Goal: Task Accomplishment & Management: Complete application form

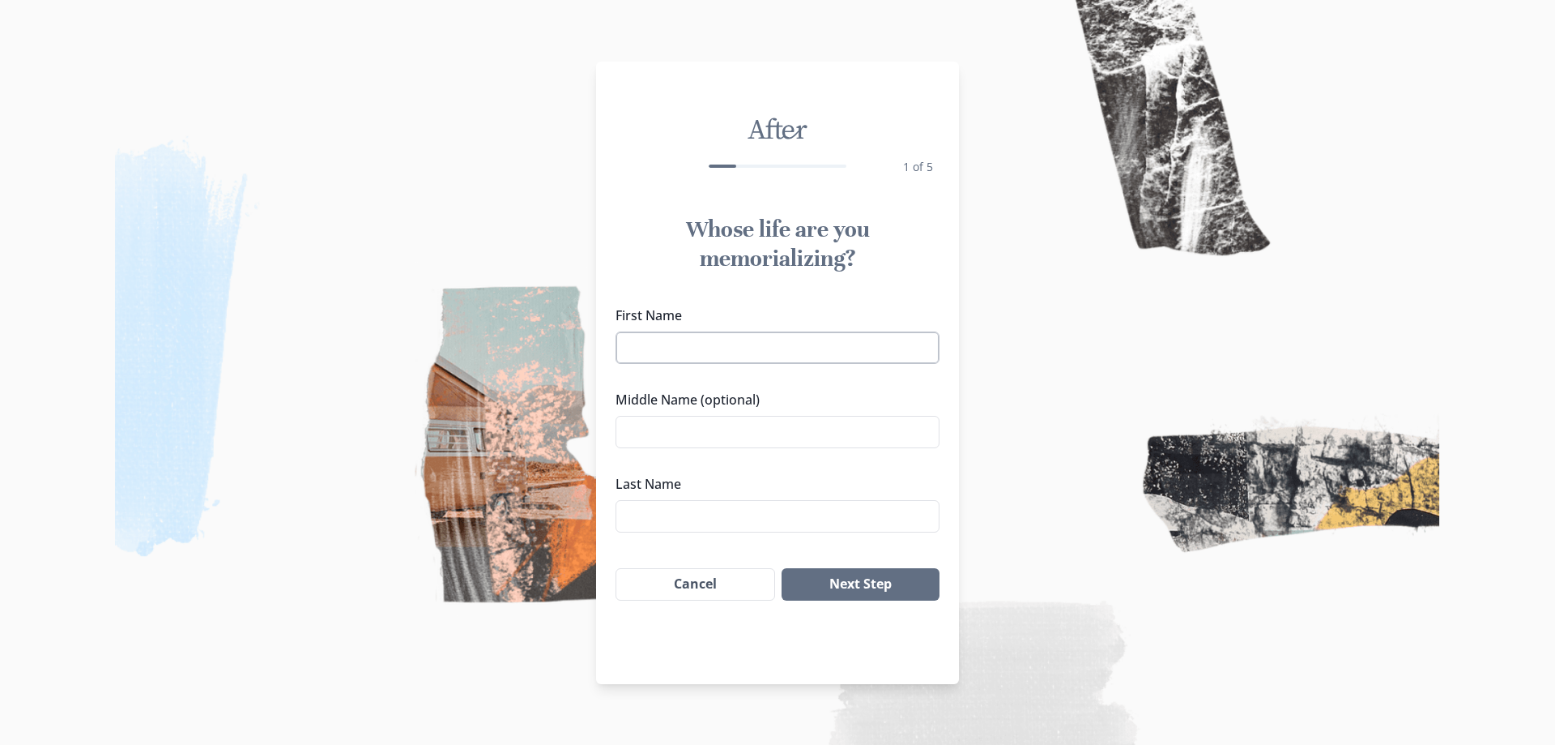
click at [740, 345] on input "First Name" at bounding box center [778, 347] width 324 height 32
click at [741, 345] on input "[PERSON_NAME]" at bounding box center [778, 347] width 324 height 32
type input "[PERSON_NAME]"
type input "DENT JR"
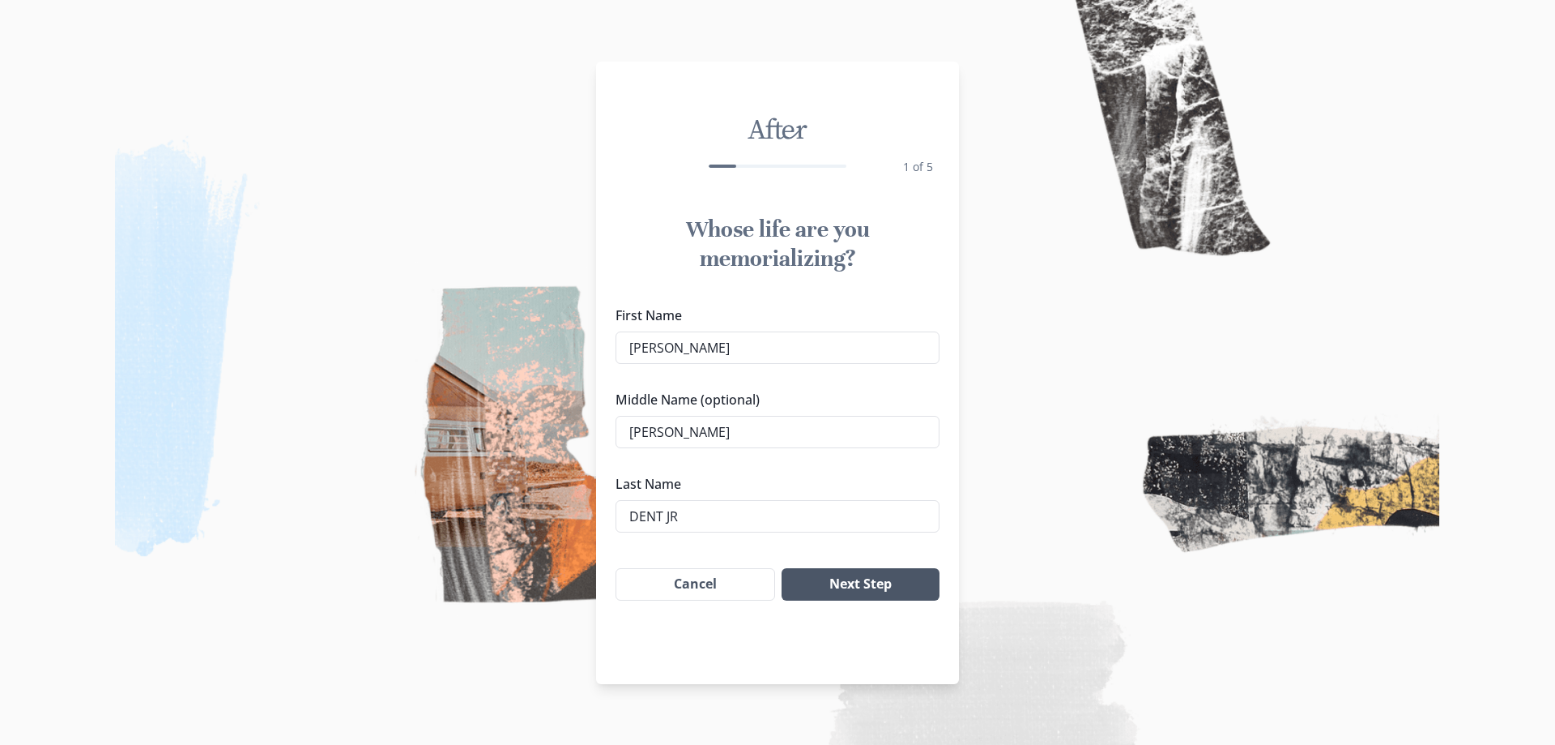
click at [866, 594] on button "Next Step" at bounding box center [861, 584] width 158 height 32
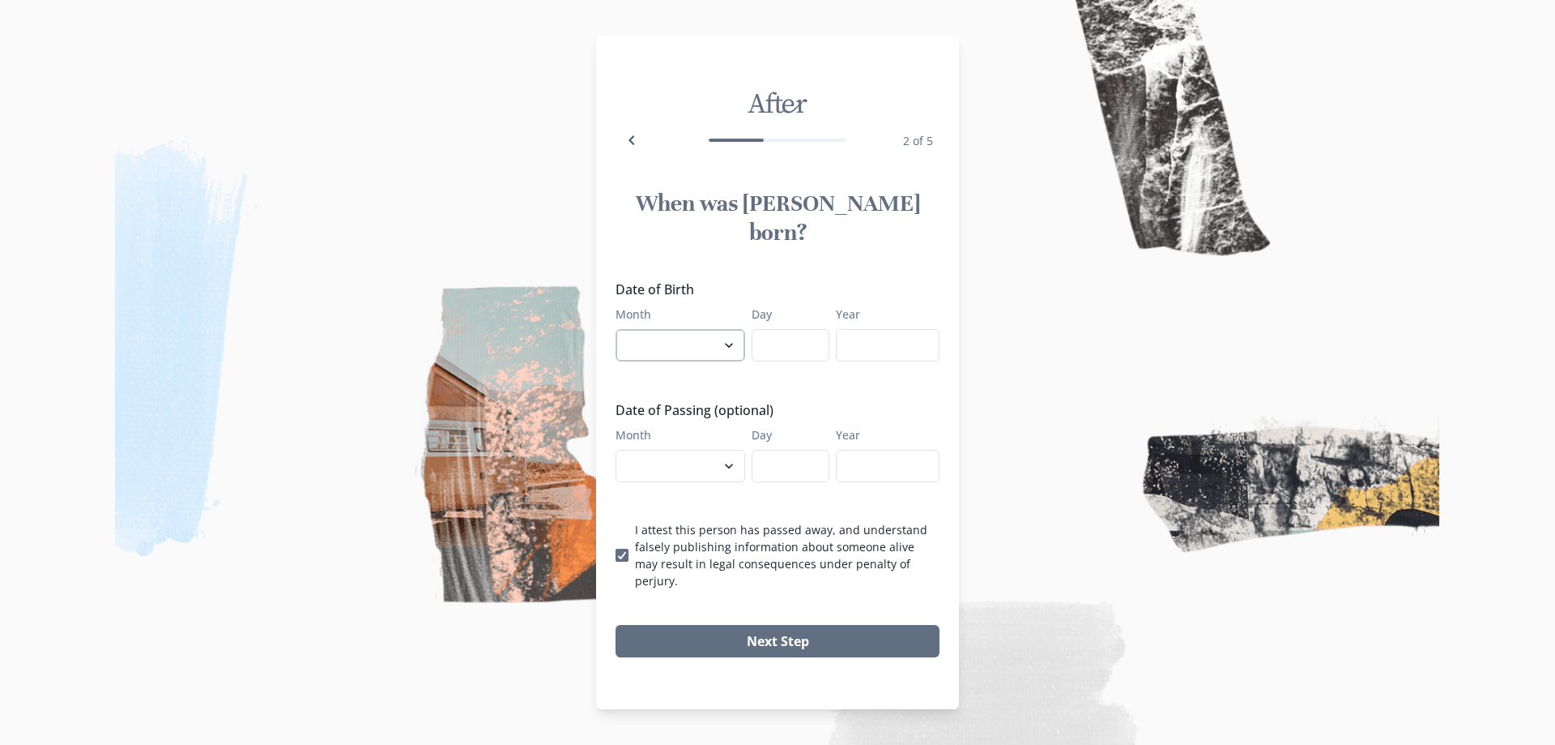
click at [736, 343] on select "January February March April May June July August September October November De…" at bounding box center [681, 345] width 130 height 32
select select "2"
click at [616, 329] on select "January February March April May June July August September October November De…" at bounding box center [681, 345] width 130 height 32
click at [789, 343] on input "Day" at bounding box center [791, 345] width 78 height 32
type input "17"
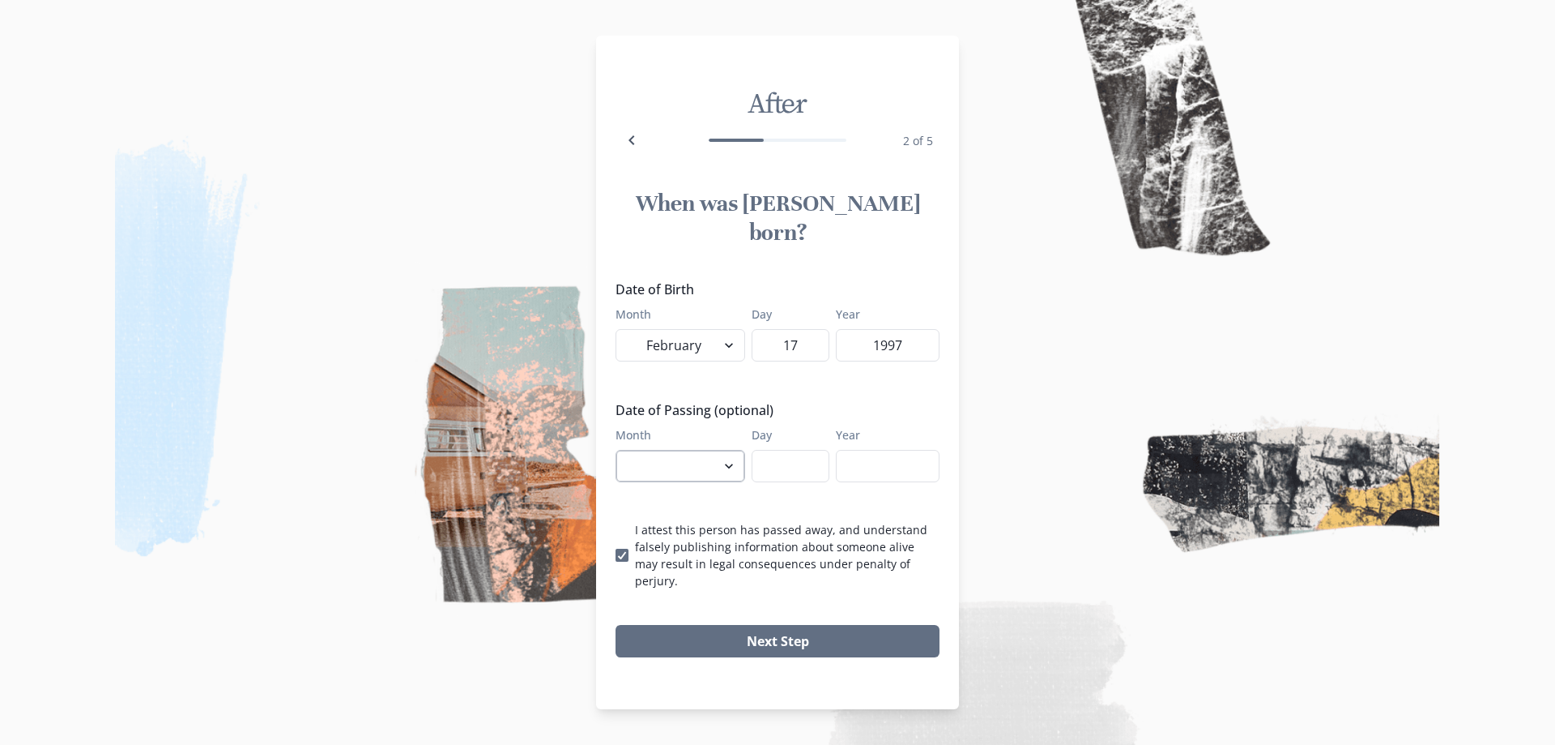
type input "1997"
click at [688, 469] on select "January February March April May June July August September October November De…" at bounding box center [681, 466] width 130 height 32
select select "7"
click at [616, 450] on select "January February March April May June July August September October November De…" at bounding box center [681, 466] width 130 height 32
click at [785, 462] on input "Day" at bounding box center [791, 466] width 78 height 32
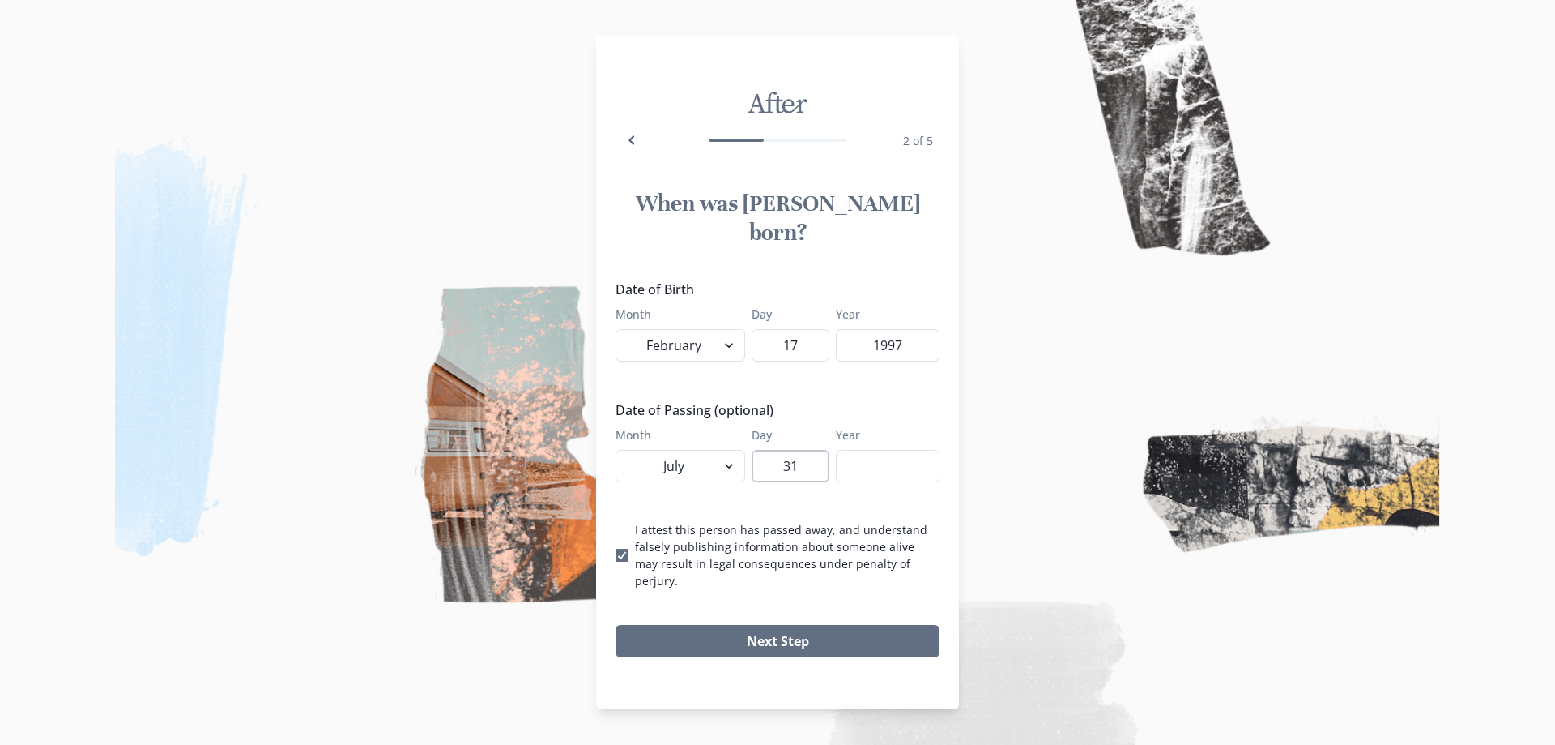
type input "31"
type input "2025"
click at [787, 625] on button "Next Step" at bounding box center [778, 641] width 324 height 32
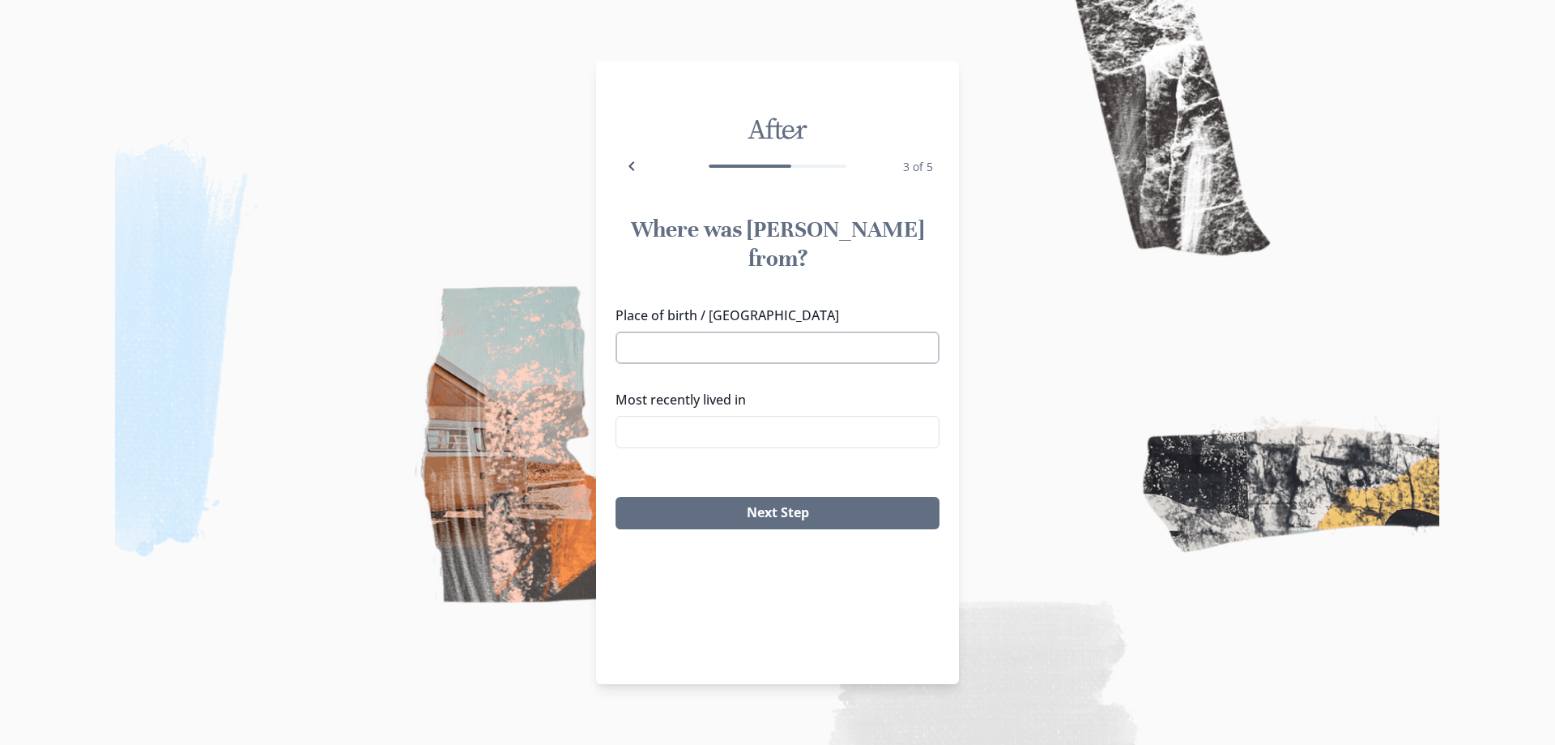
click at [692, 331] on input "Place of birth / [GEOGRAPHIC_DATA]" at bounding box center [778, 347] width 324 height 32
click at [708, 348] on li "[GEOGRAPHIC_DATA], [GEOGRAPHIC_DATA]" at bounding box center [778, 348] width 322 height 26
type input "[GEOGRAPHIC_DATA], [GEOGRAPHIC_DATA]"
click at [709, 348] on div "Place of birth / Hometown [GEOGRAPHIC_DATA], [GEOGRAPHIC_DATA] Most recently li…" at bounding box center [778, 383] width 324 height 156
click at [773, 416] on input "Most recently lived in" at bounding box center [778, 432] width 324 height 32
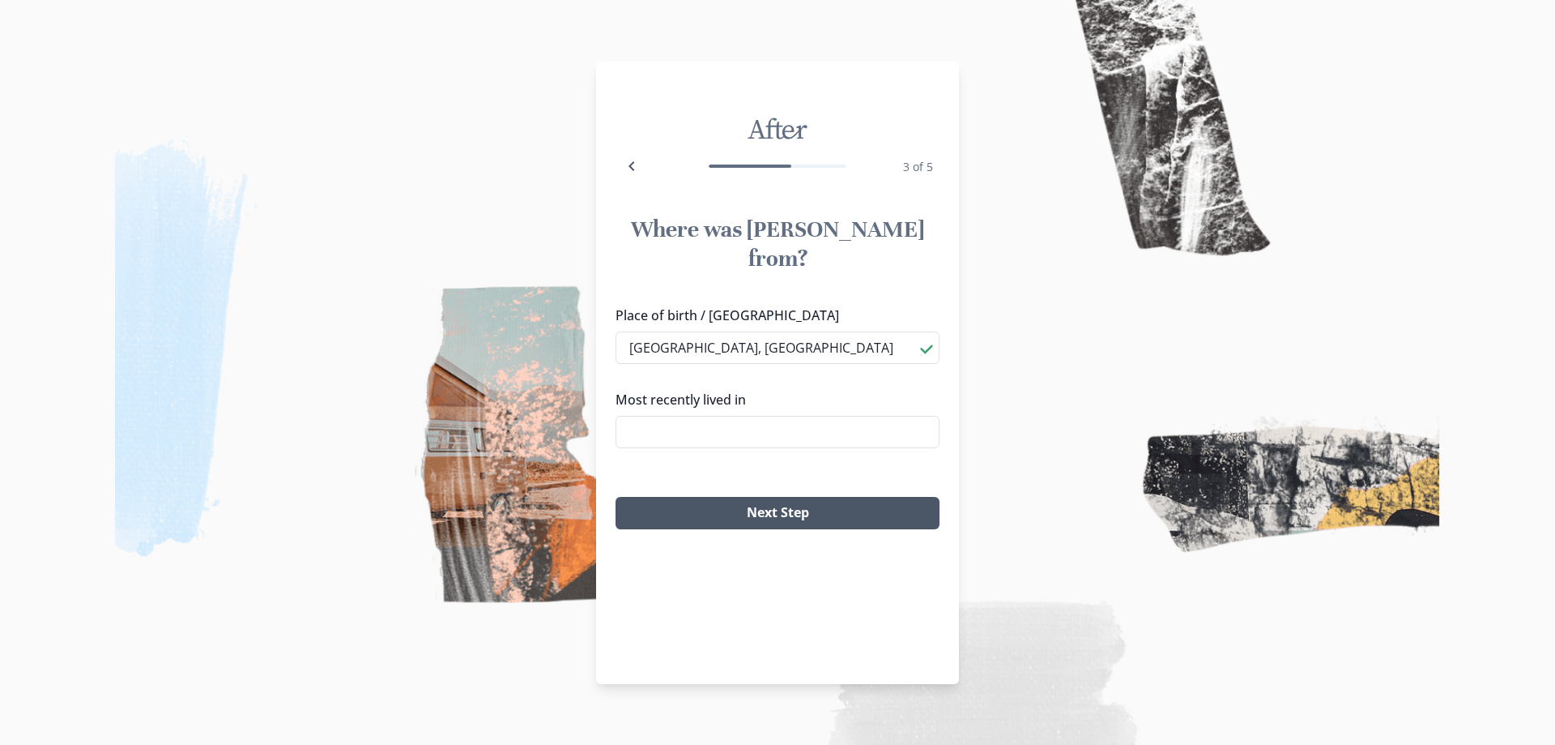
click at [789, 497] on button "Next Step" at bounding box center [778, 513] width 324 height 32
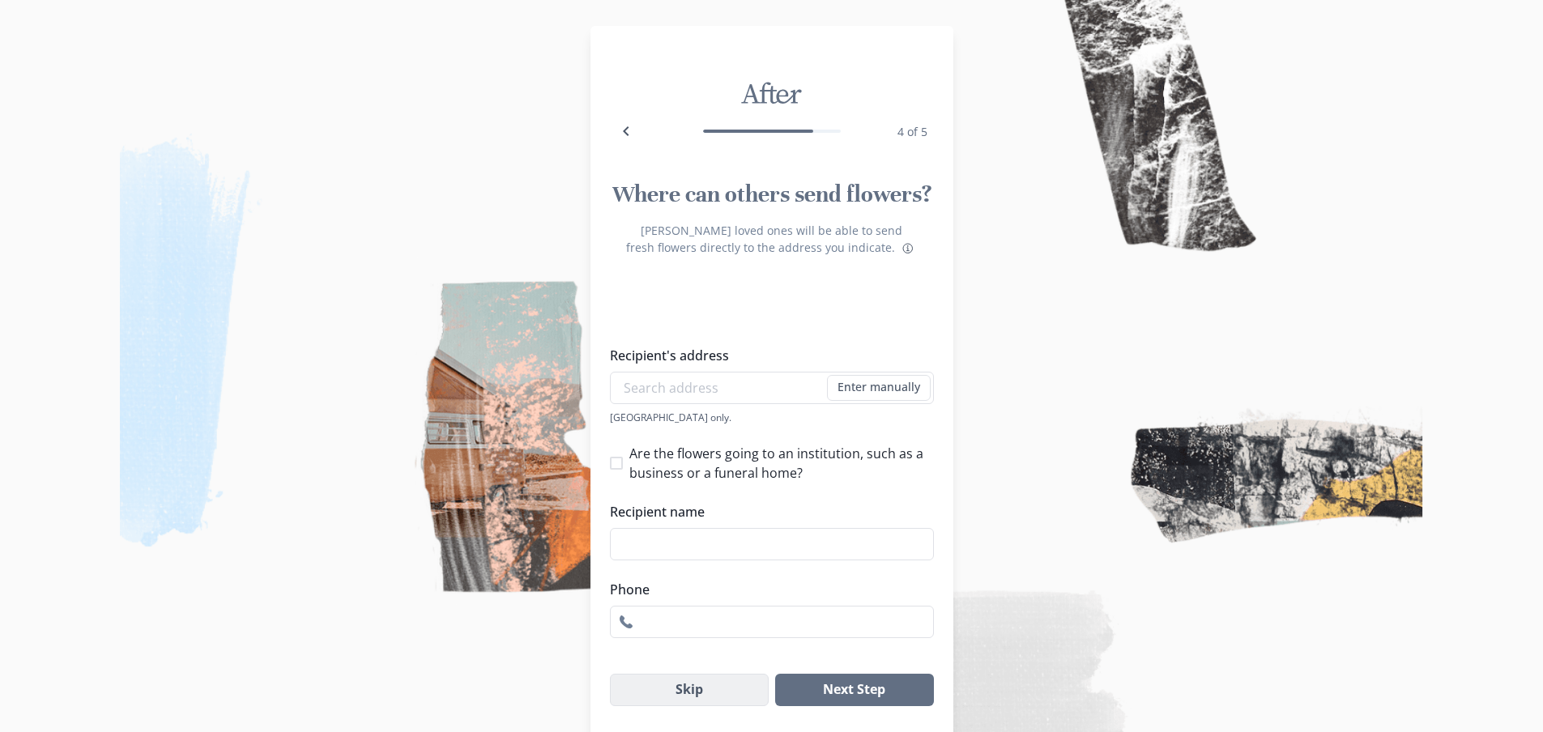
click at [715, 687] on button "Skip" at bounding box center [690, 690] width 160 height 32
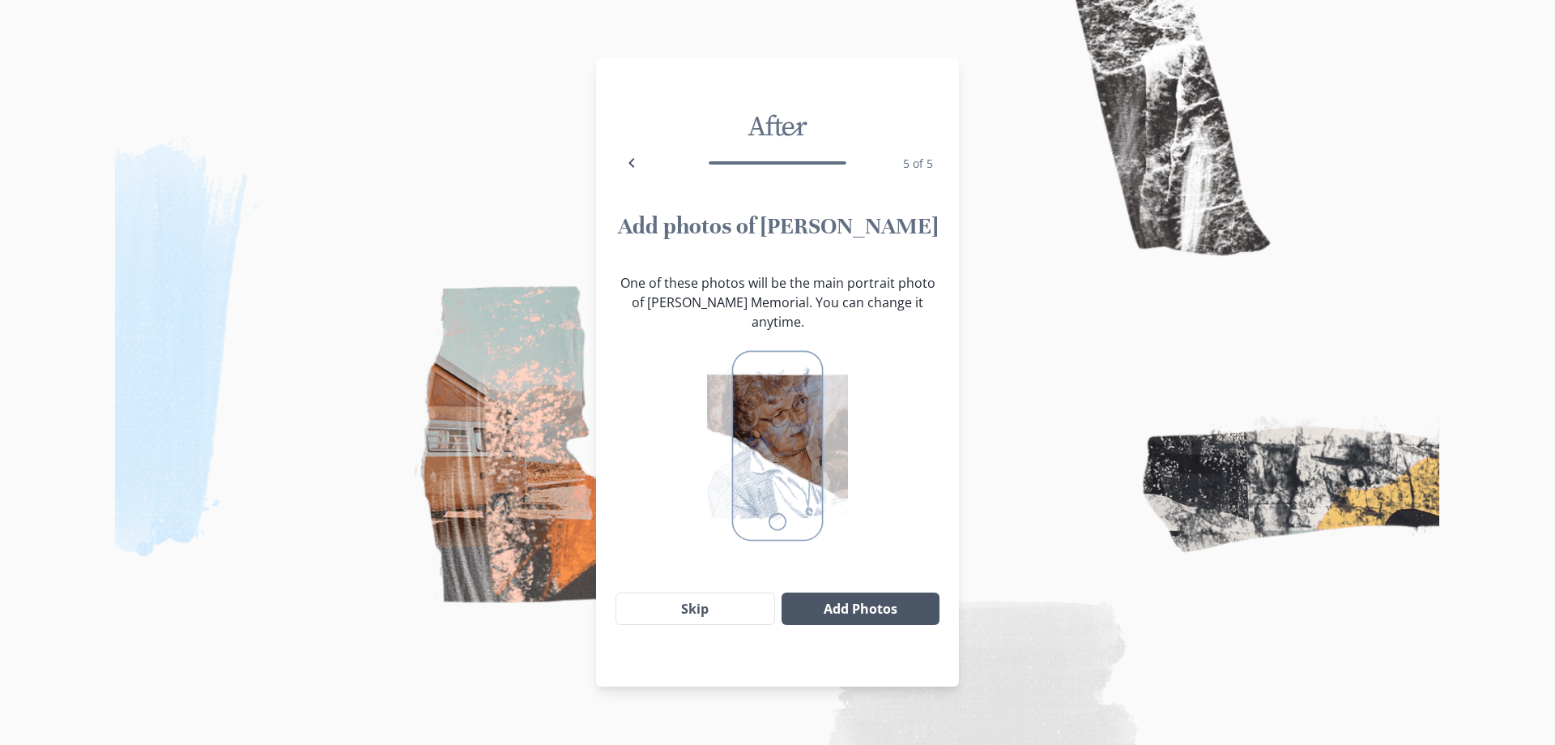
click at [834, 592] on button "Add Photos" at bounding box center [861, 608] width 158 height 32
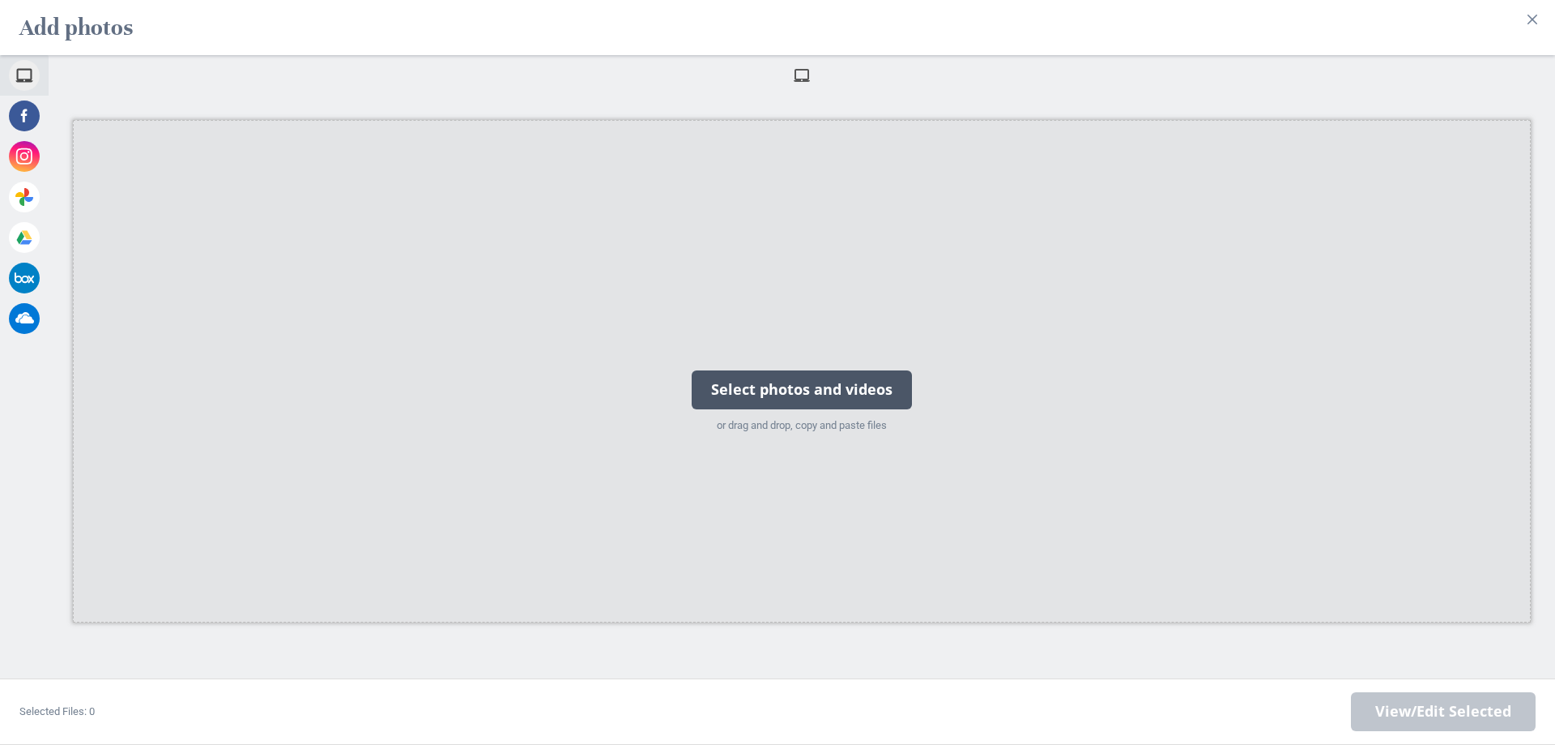
click at [791, 387] on div "Select photos and videos" at bounding box center [802, 389] width 220 height 39
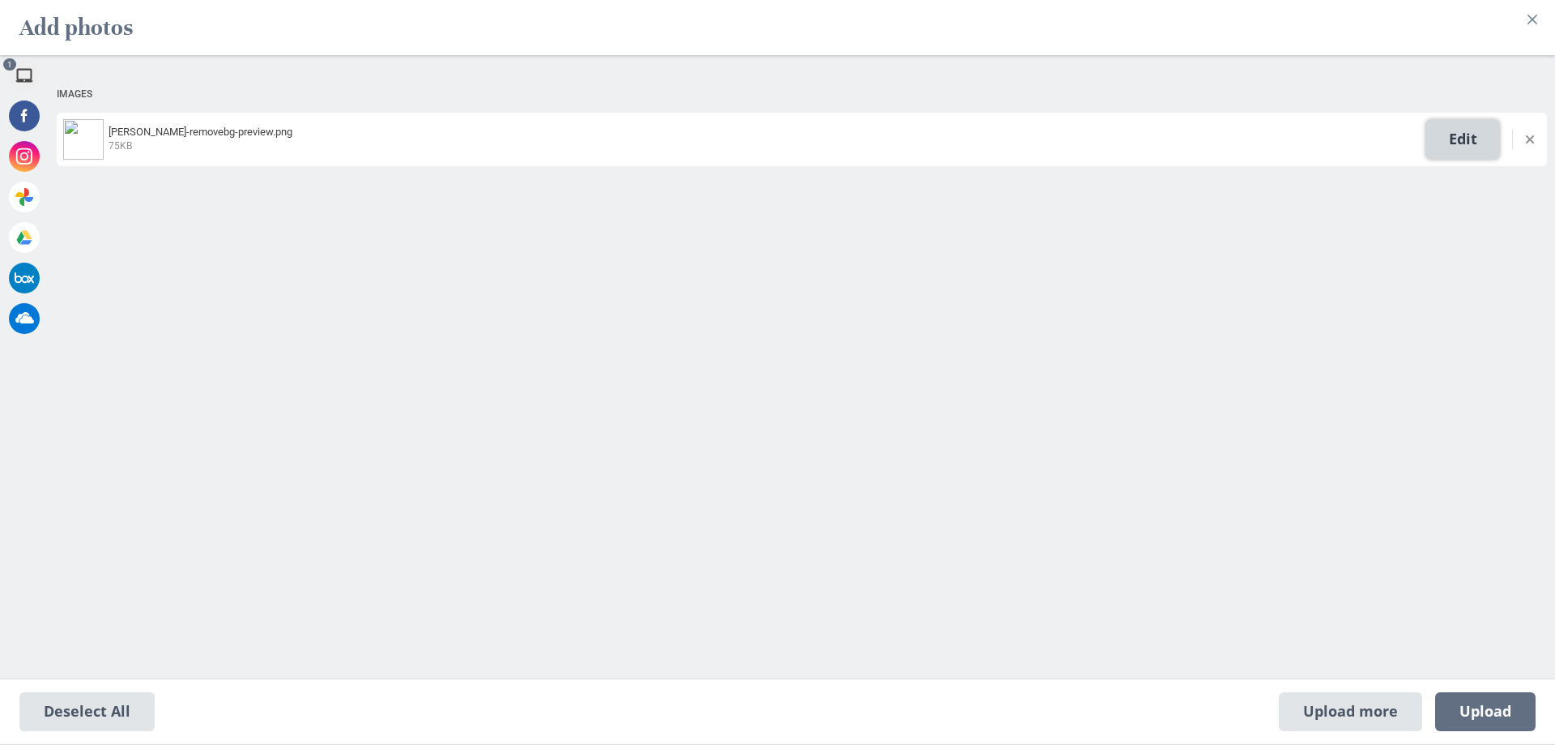
click at [1477, 144] on span "Edit" at bounding box center [1463, 139] width 73 height 39
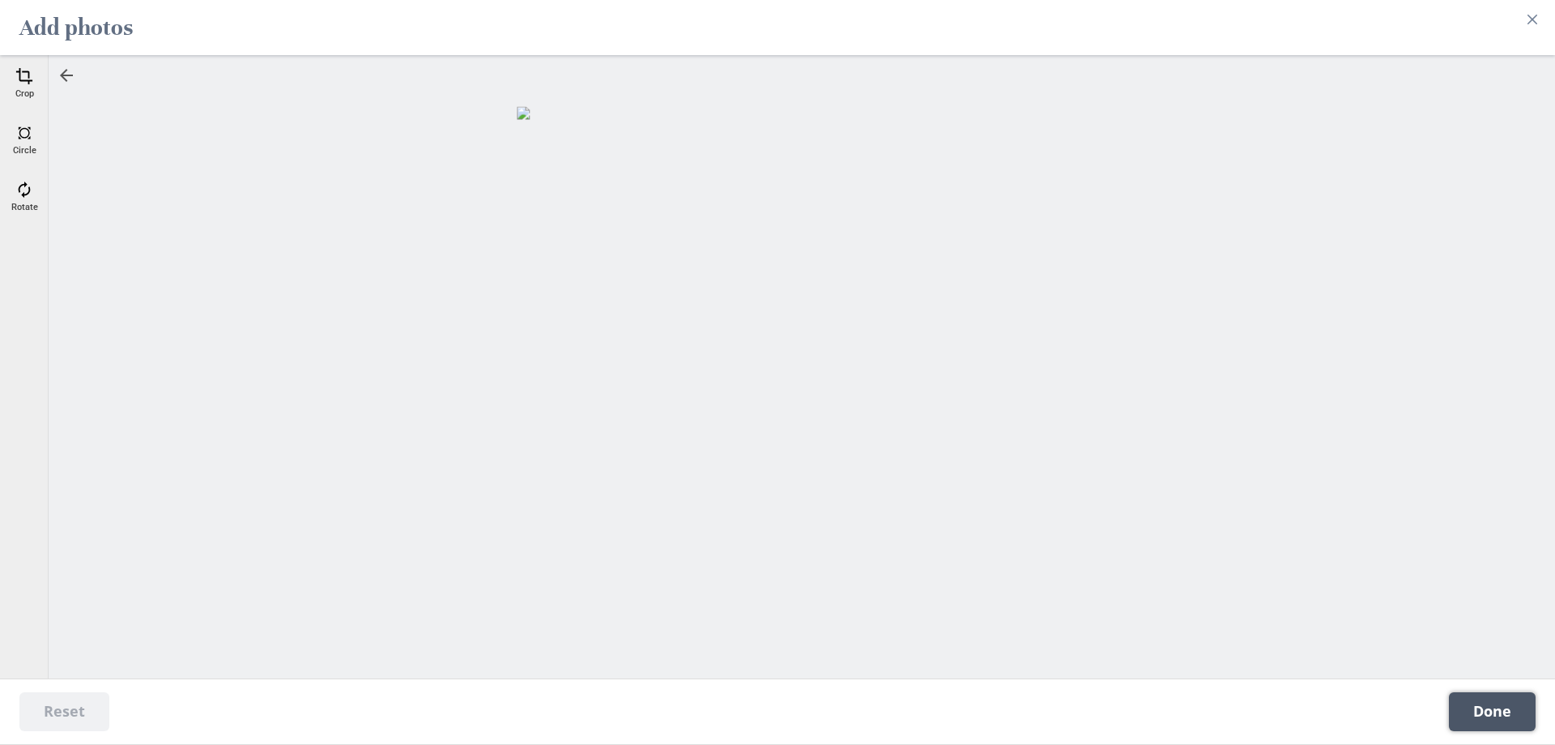
click at [1485, 712] on span "Done" at bounding box center [1492, 711] width 87 height 39
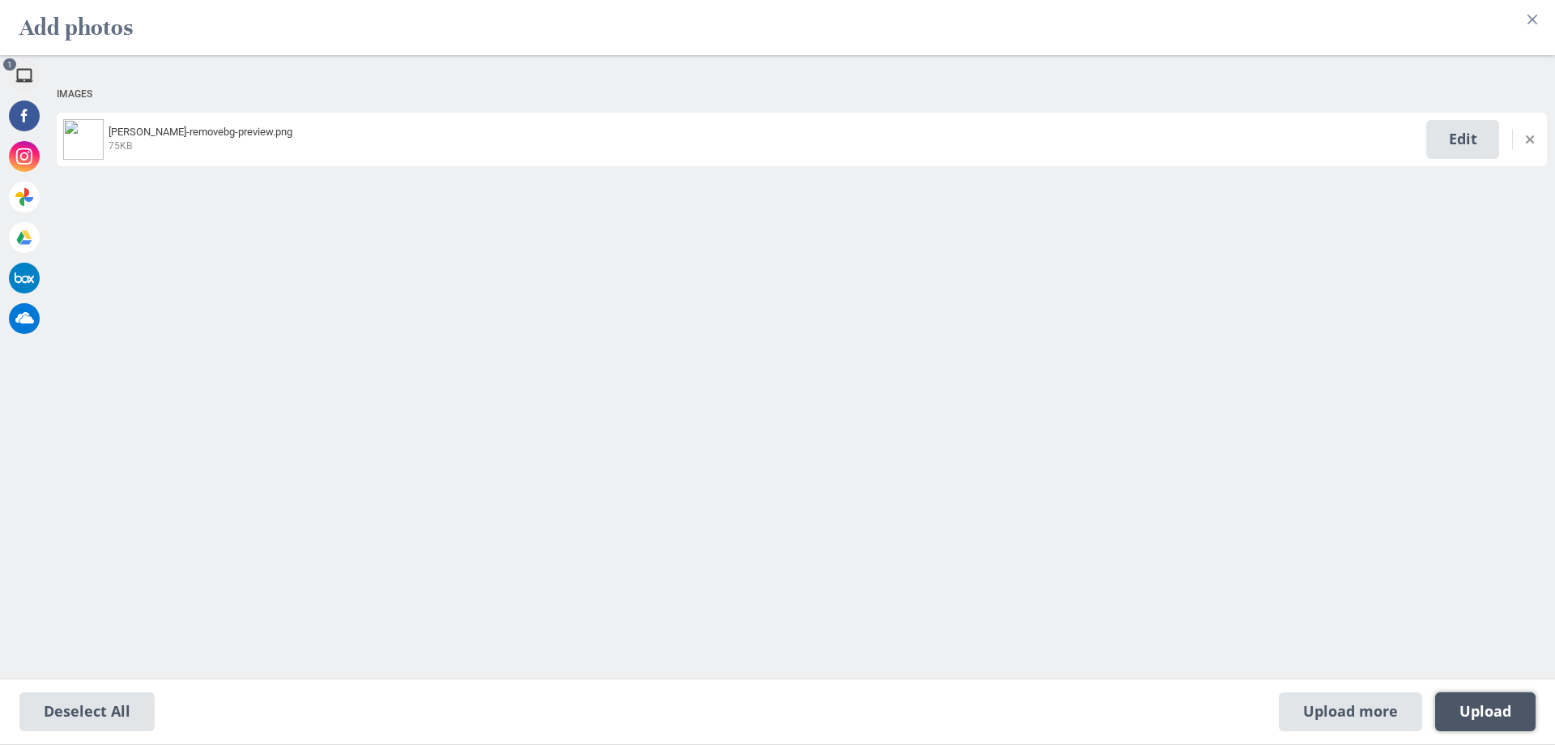
click at [1487, 711] on span "Upload 1" at bounding box center [1486, 711] width 52 height 18
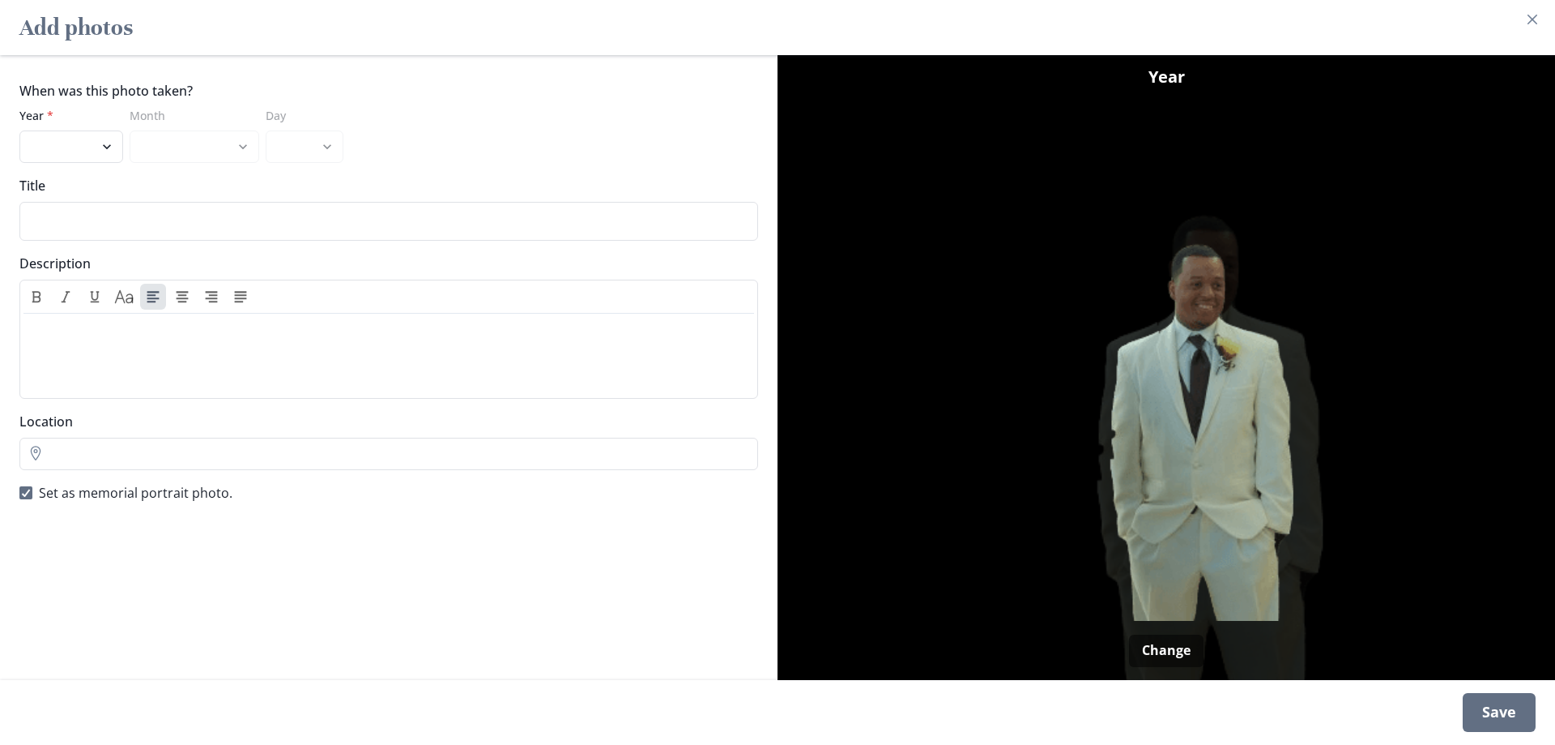
click at [1480, 706] on div "Save" at bounding box center [1499, 712] width 73 height 39
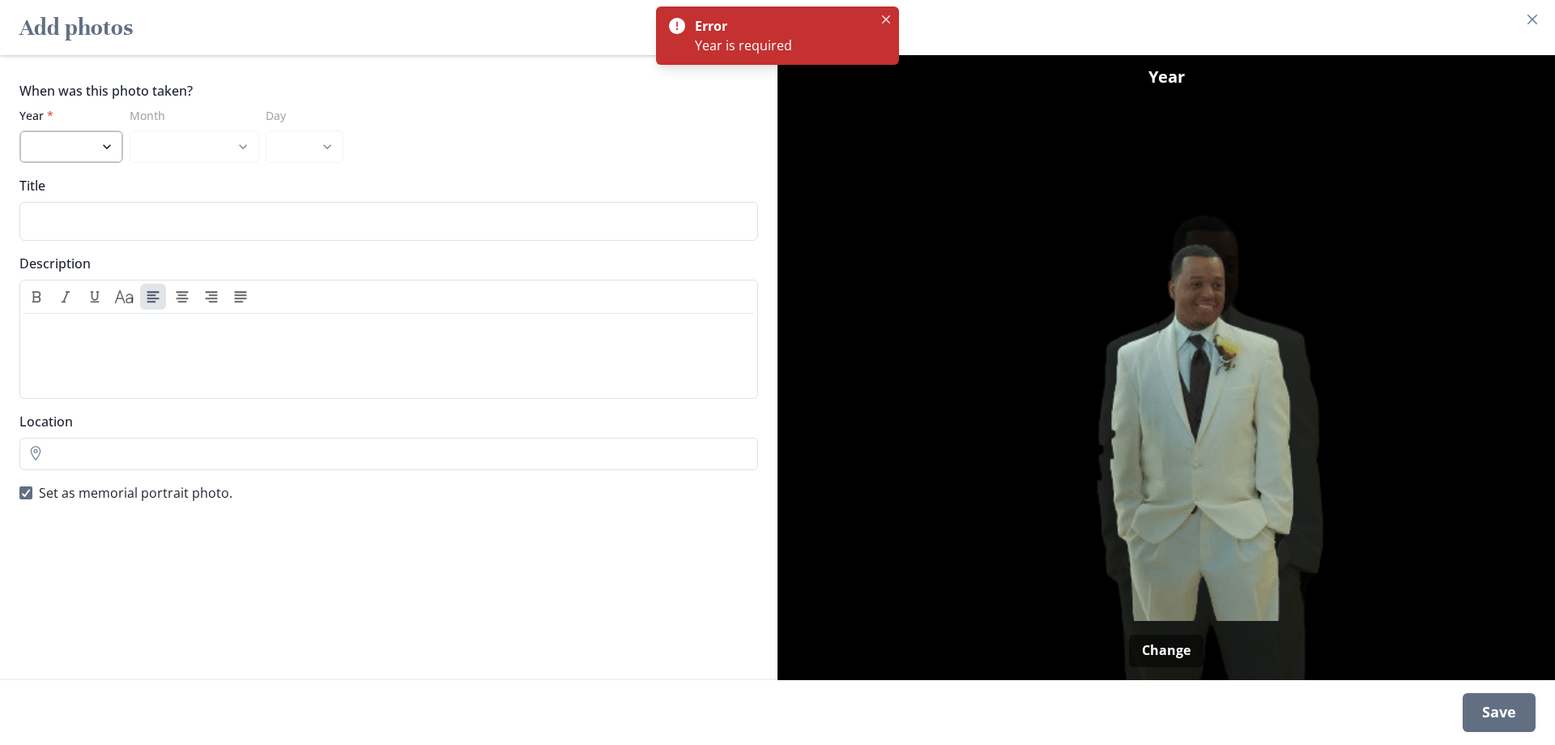
click at [92, 150] on select "2025 2024 2023 2022 2021 2020 2019 2018 2017 2016 2015 2014 2013 2012 2011 2010…" at bounding box center [71, 146] width 104 height 32
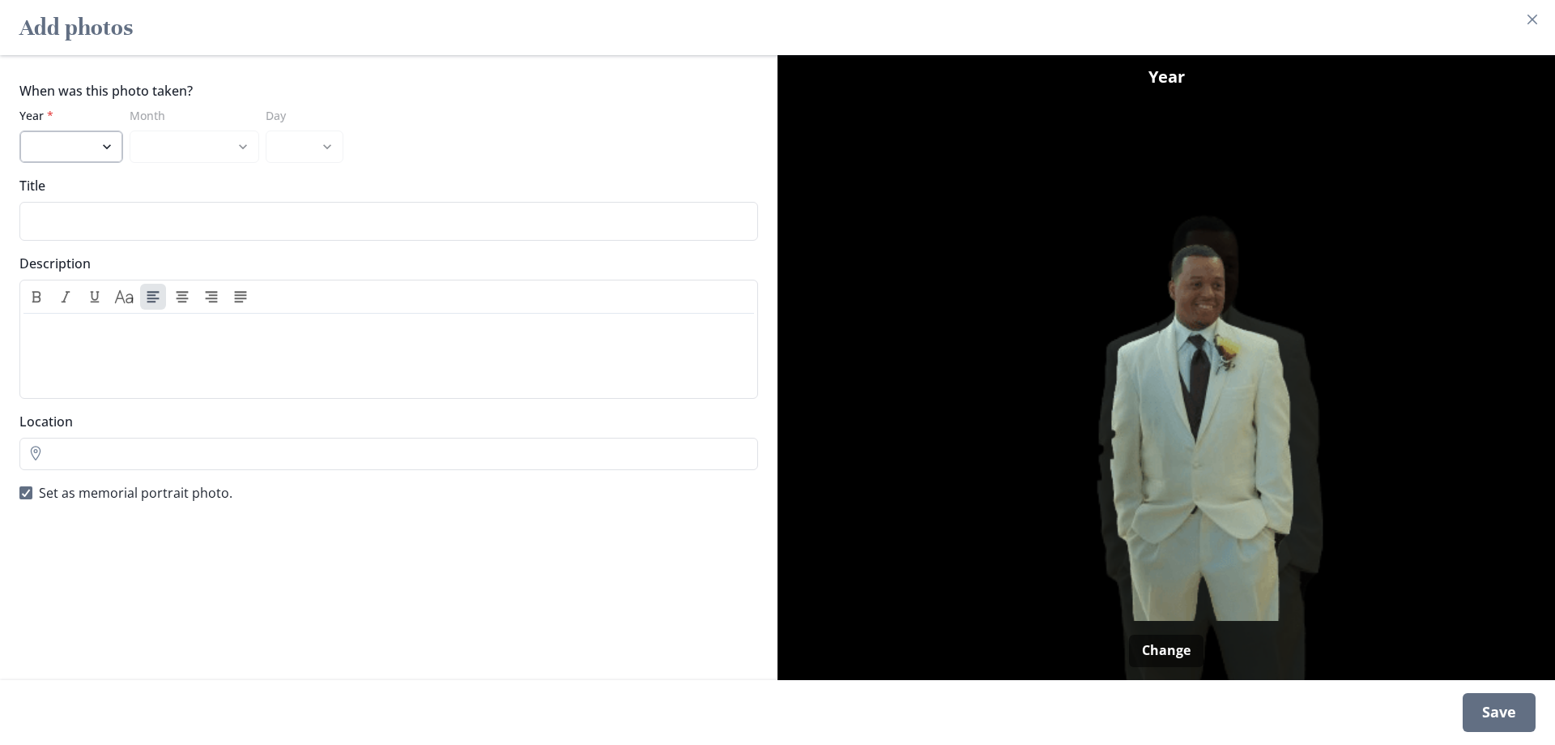
click at [101, 144] on select "2025 2024 2023 2022 2021 2020 2019 2018 2017 2016 2015 2014 2013 2012 2011 2010…" at bounding box center [71, 146] width 104 height 32
select select "2014"
click at [19, 130] on select "2025 2024 2023 2022 2021 2020 2019 2018 2017 2016 2015 2014 2013 2012 2011 2010…" at bounding box center [71, 146] width 104 height 32
click at [1494, 706] on div "Save" at bounding box center [1499, 712] width 73 height 39
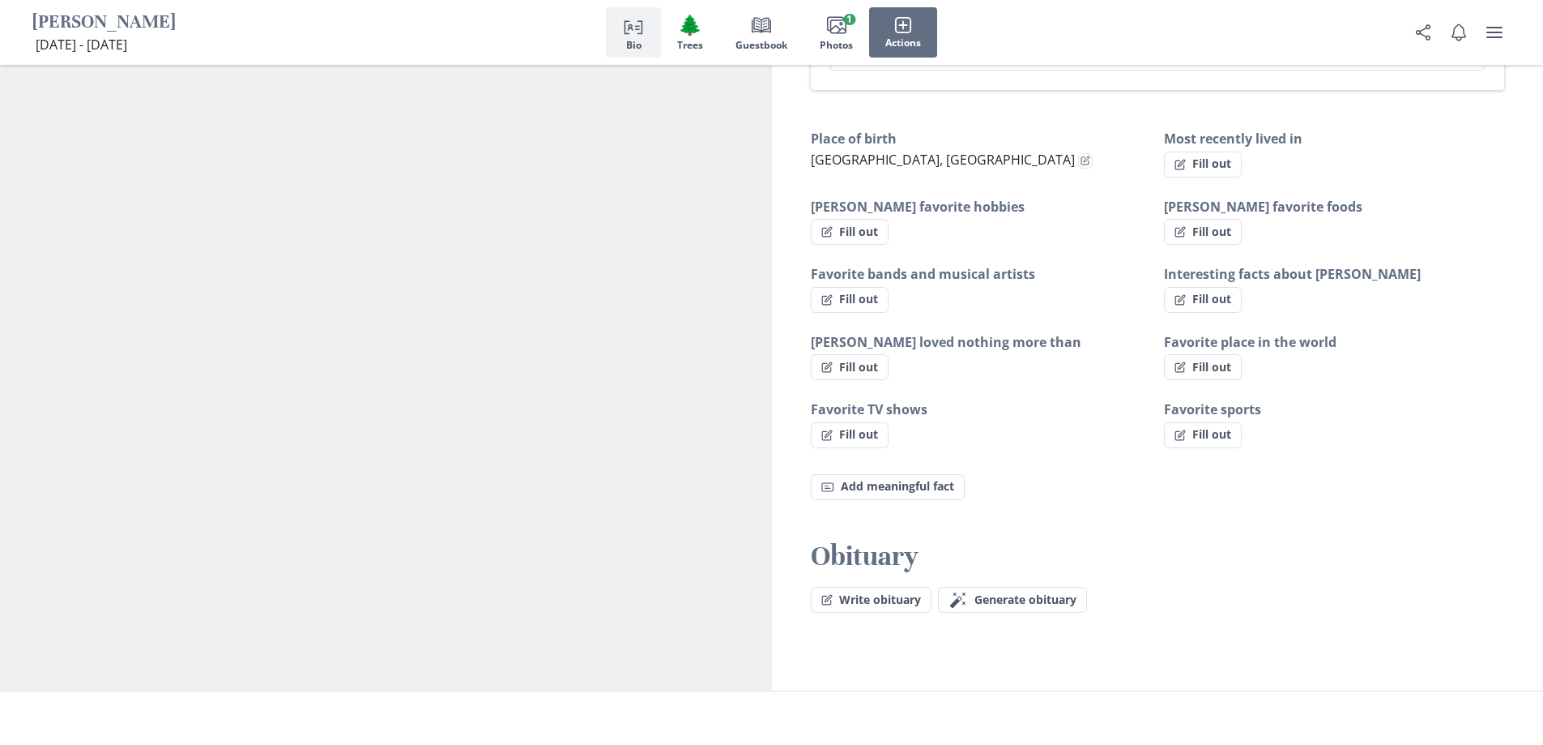
scroll to position [1053, 0]
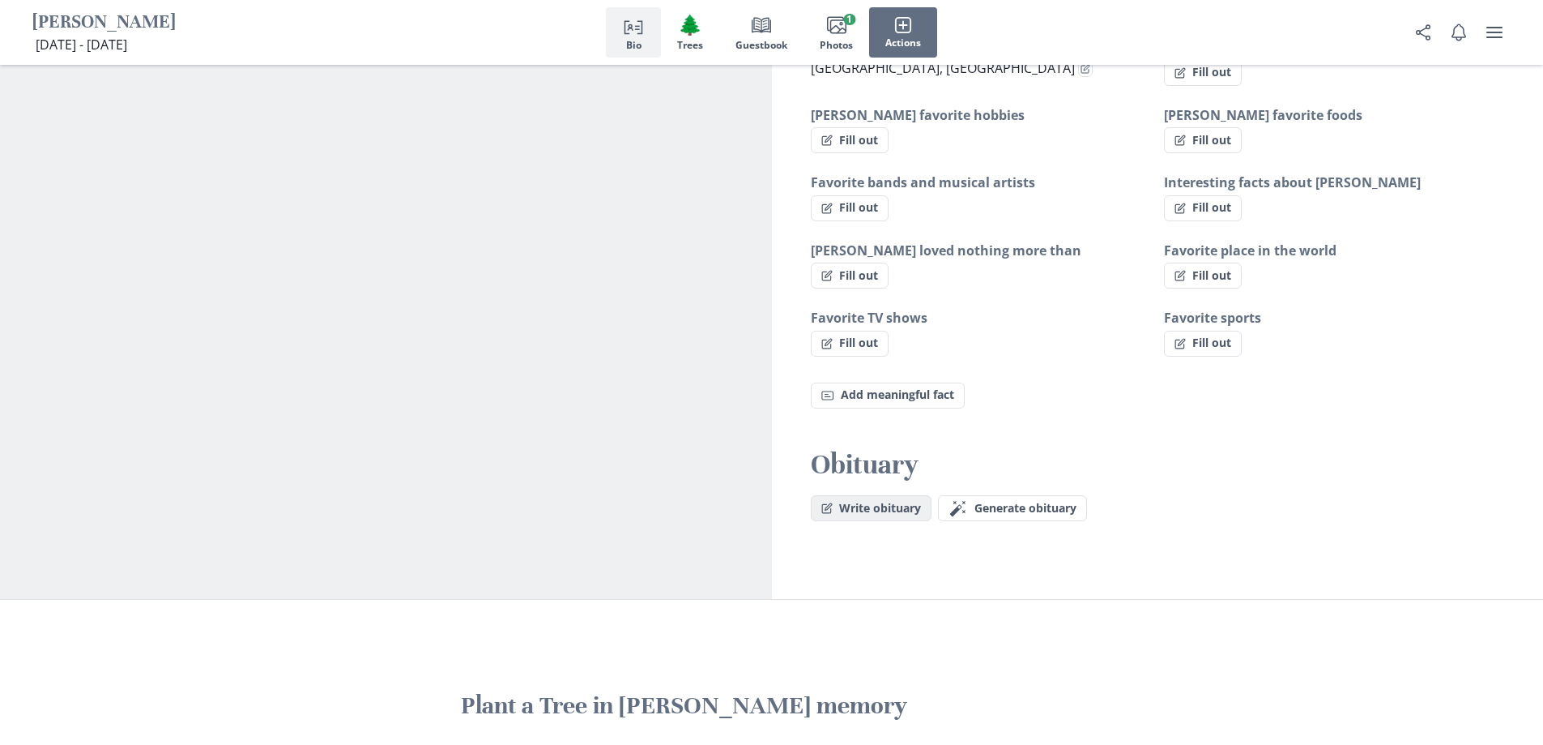
click at [868, 495] on button "Write obituary" at bounding box center [871, 508] width 121 height 26
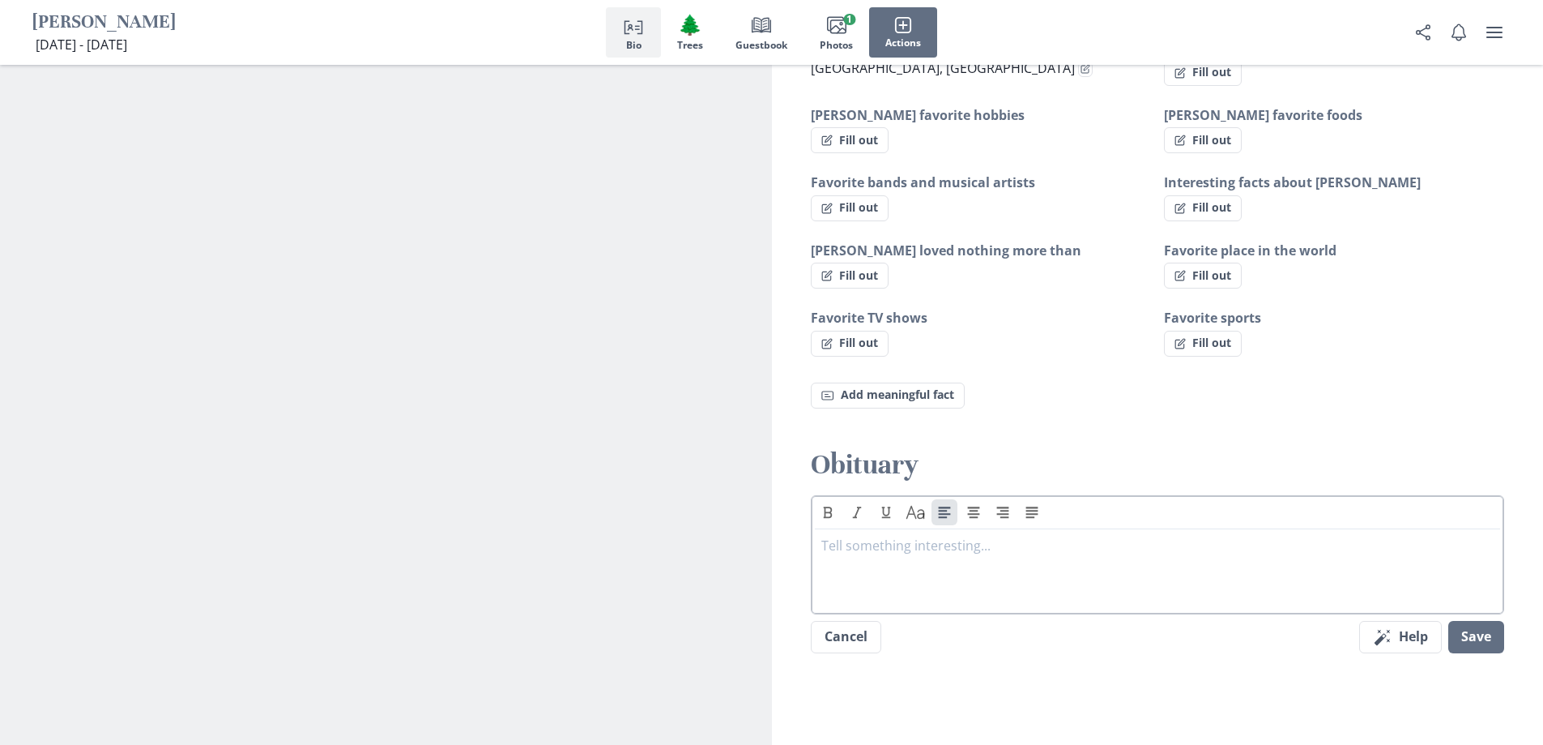
click at [937, 544] on div at bounding box center [1157, 567] width 673 height 65
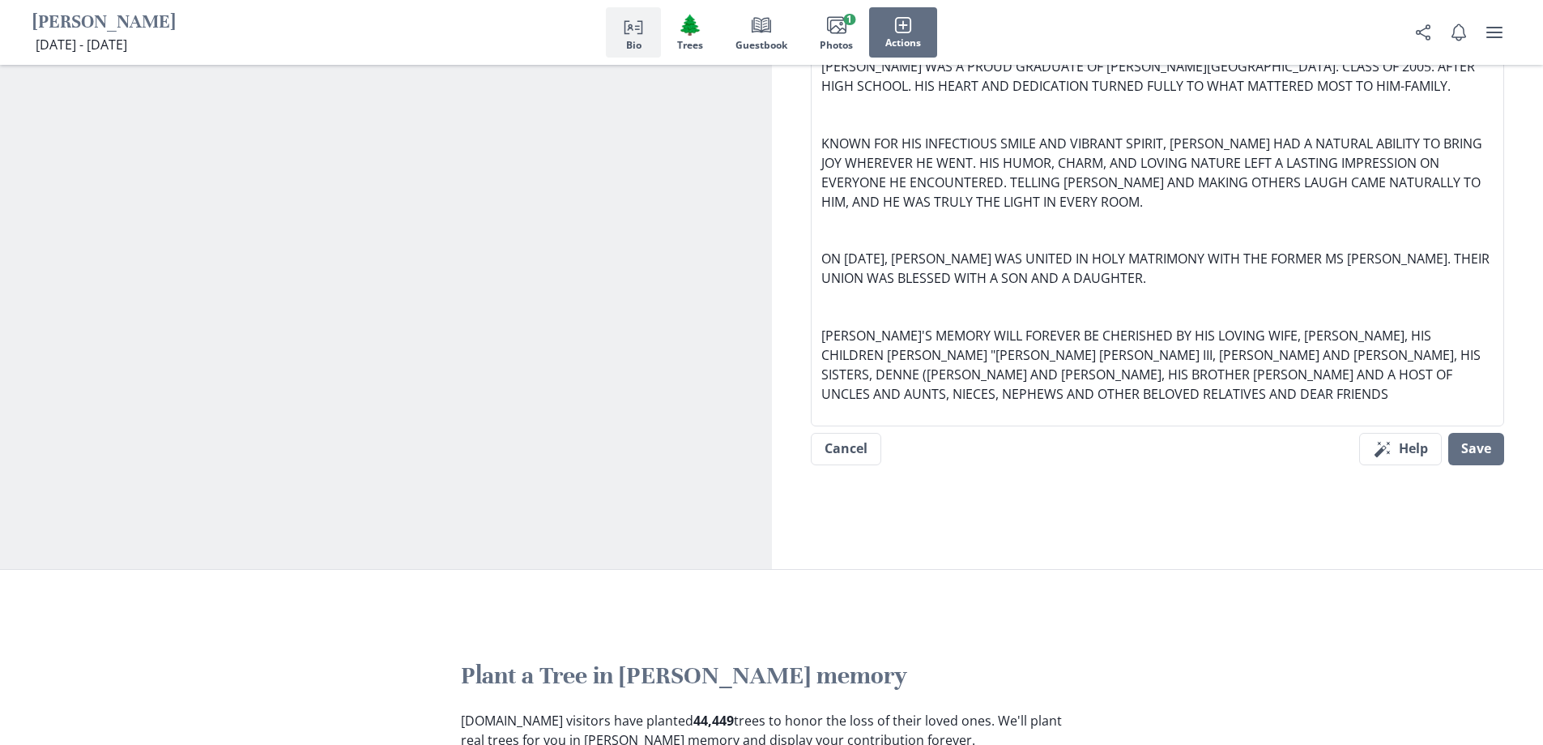
scroll to position [1678, 0]
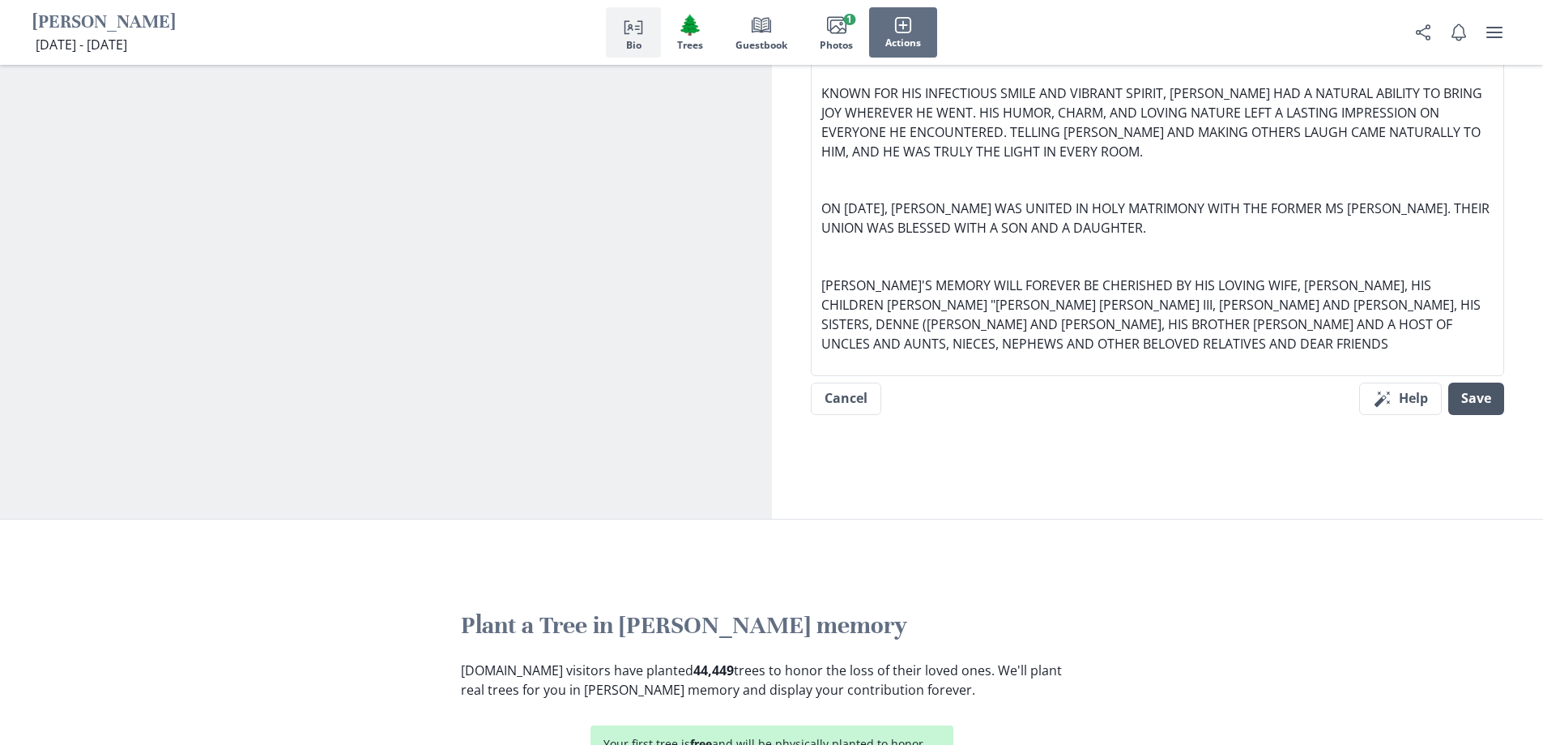
click at [1491, 386] on button "Save" at bounding box center [1477, 398] width 56 height 32
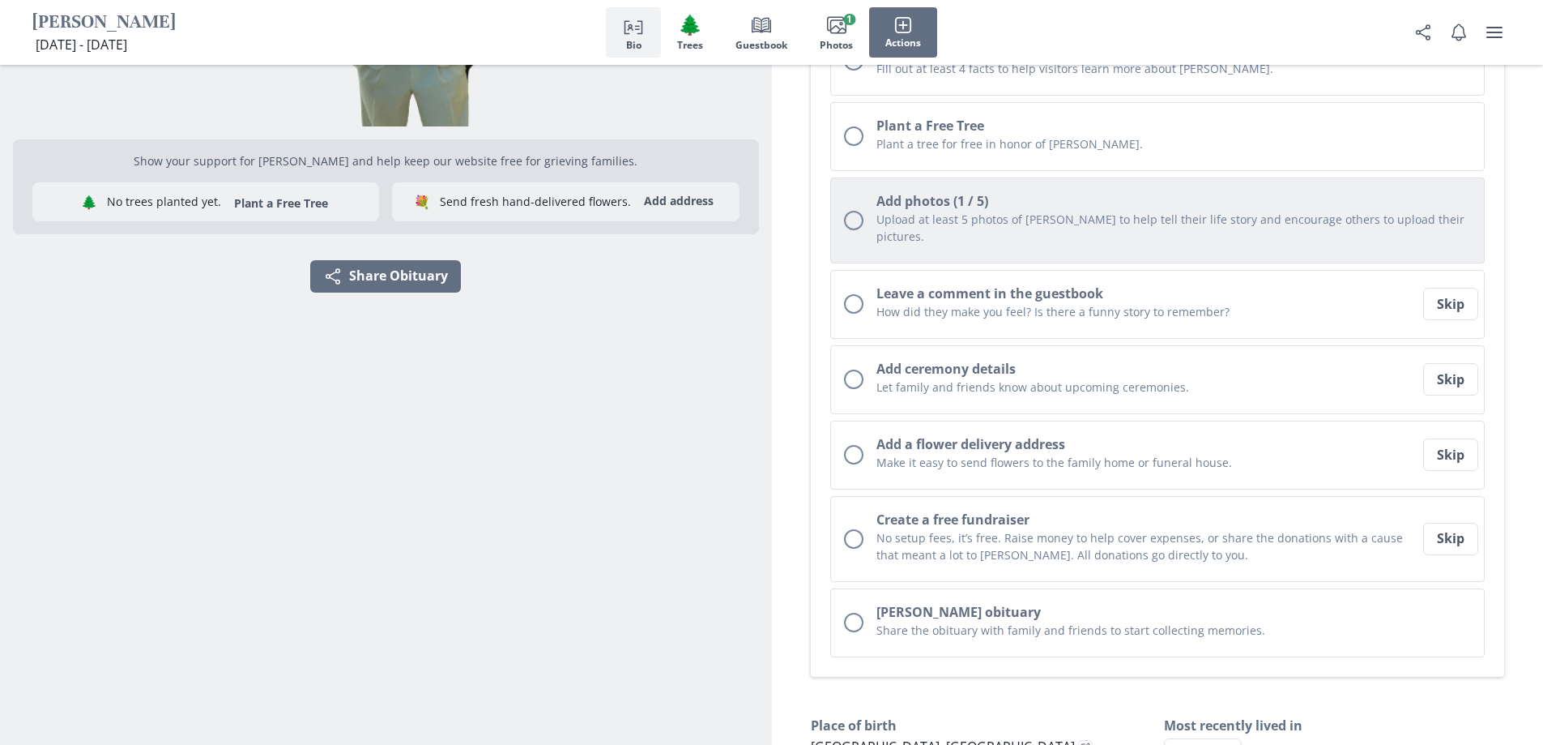
scroll to position [414, 0]
